Goal: Task Accomplishment & Management: Use online tool/utility

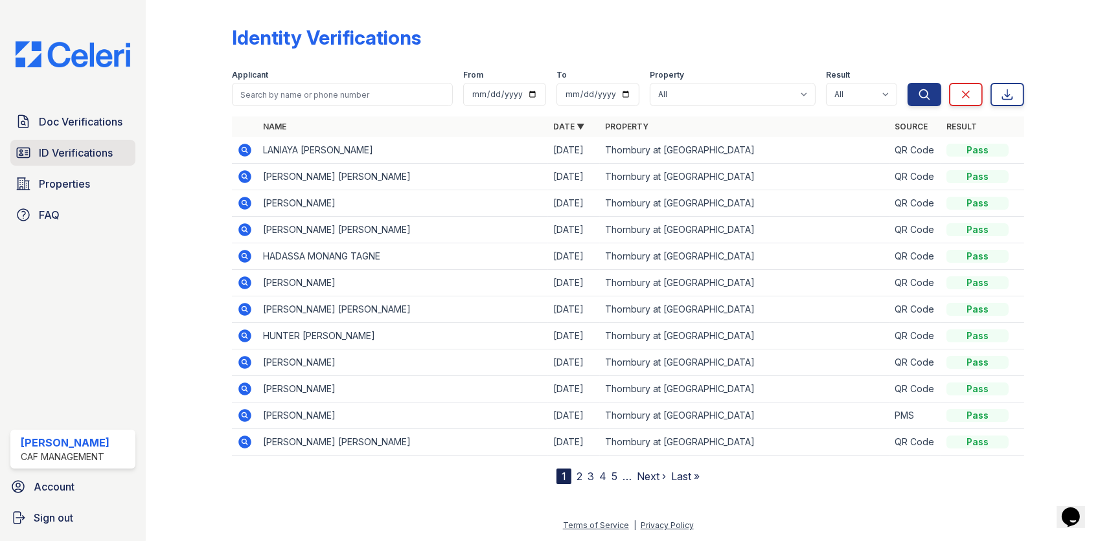
click at [74, 150] on span "ID Verifications" at bounding box center [76, 153] width 74 height 16
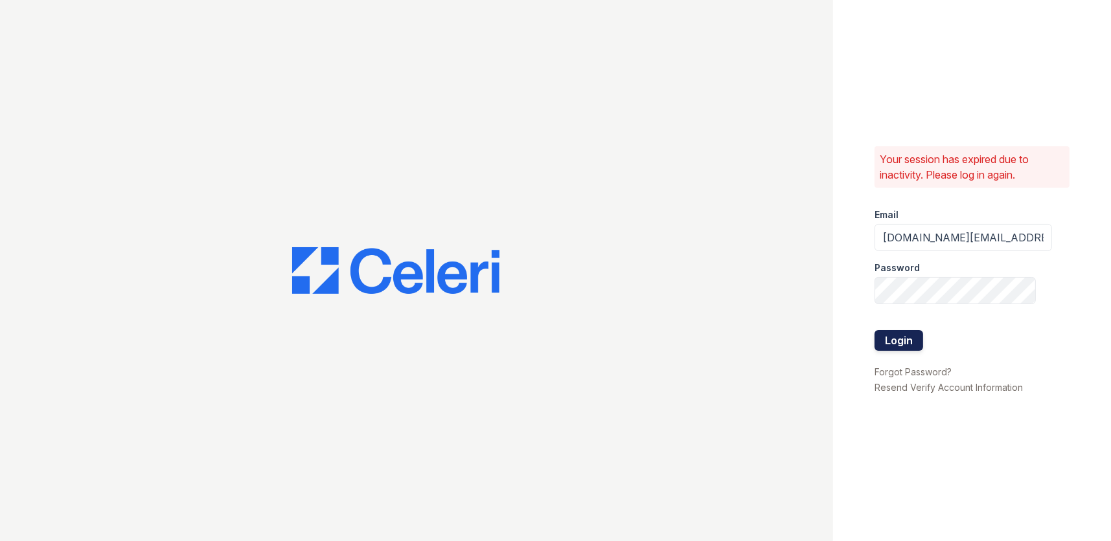
click at [897, 341] on button "Login" at bounding box center [898, 340] width 49 height 21
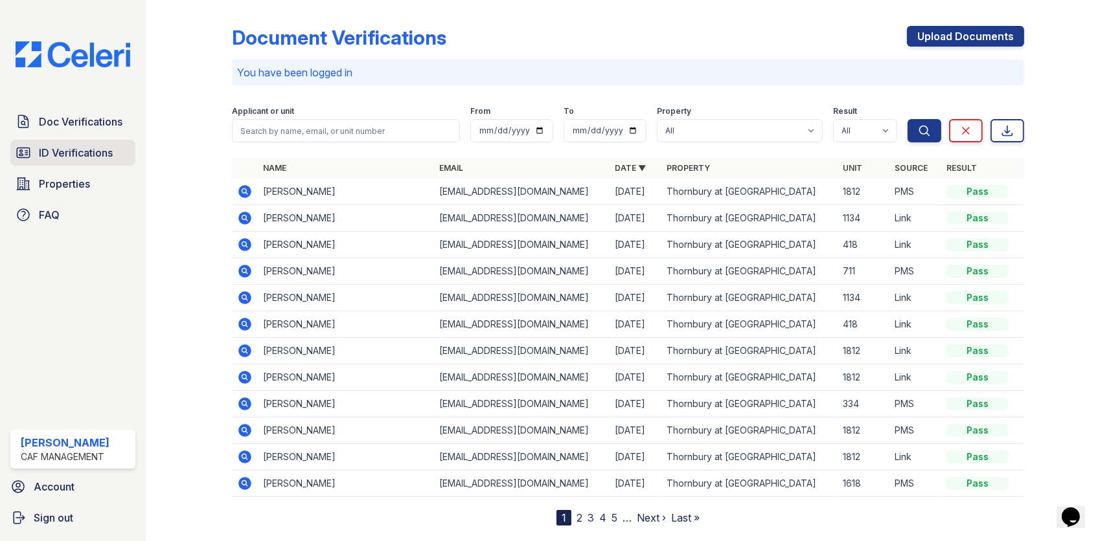
click at [70, 153] on span "ID Verifications" at bounding box center [76, 153] width 74 height 16
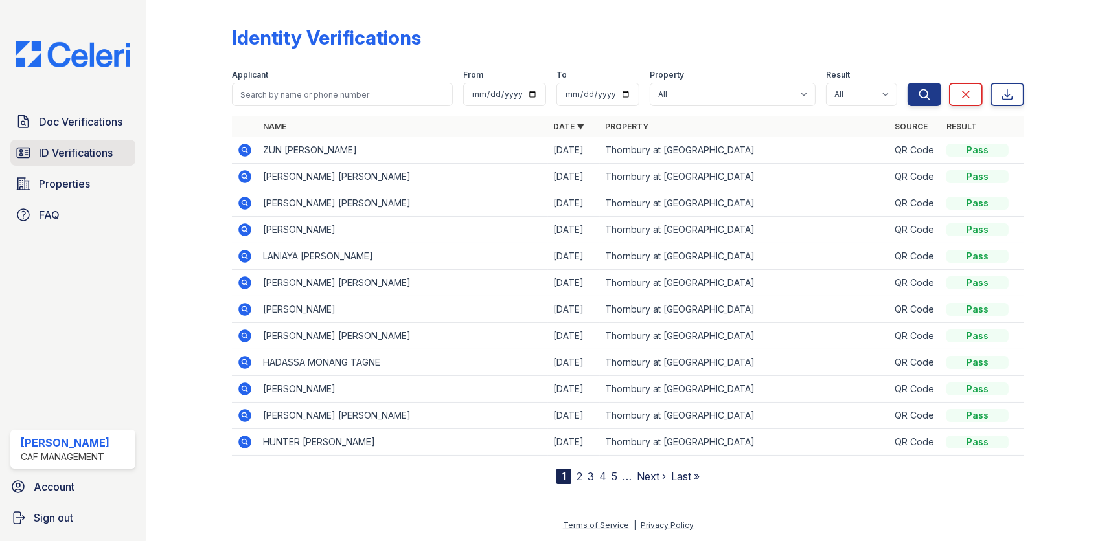
click at [93, 148] on span "ID Verifications" at bounding box center [76, 153] width 74 height 16
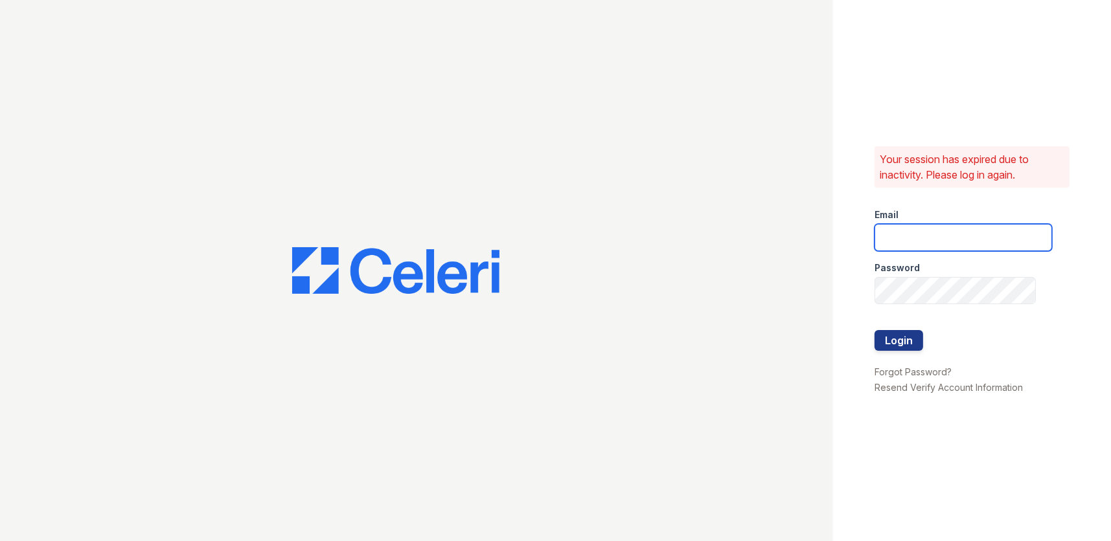
type input "thornbury.am@cafmanagement.com"
click at [899, 339] on button "Login" at bounding box center [898, 340] width 49 height 21
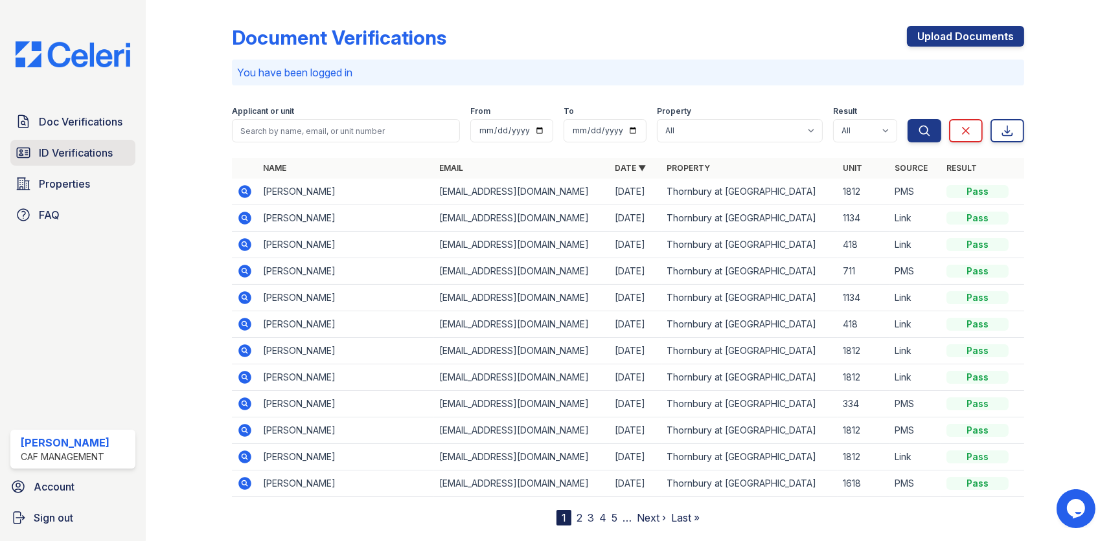
click at [39, 159] on span "ID Verifications" at bounding box center [76, 153] width 74 height 16
